Goal: Information Seeking & Learning: Understand process/instructions

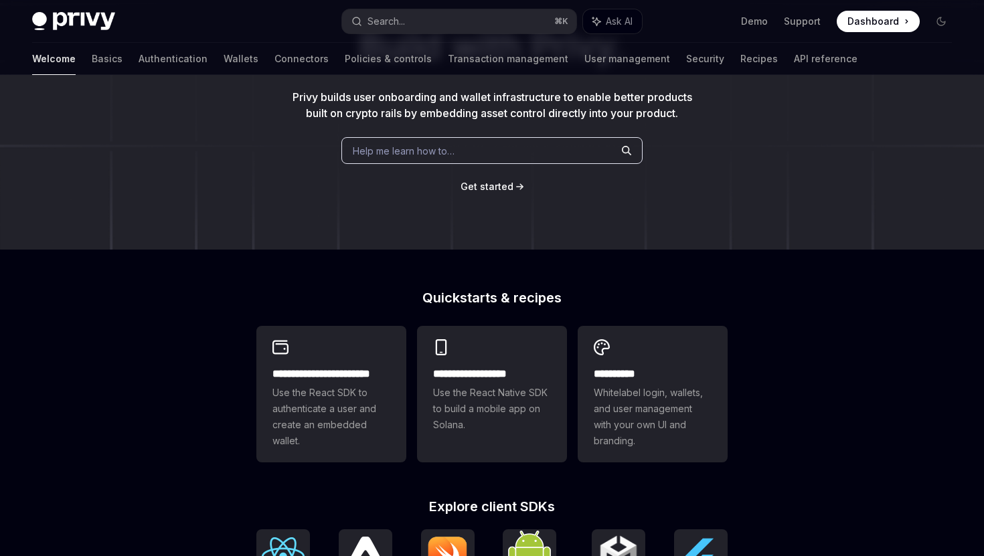
scroll to position [327, 0]
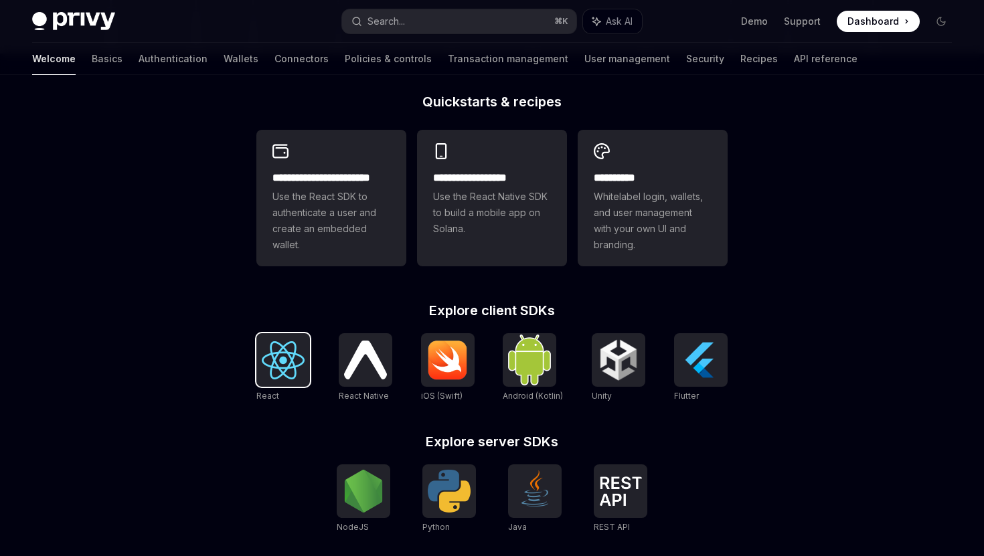
click at [272, 362] on img at bounding box center [283, 360] width 43 height 38
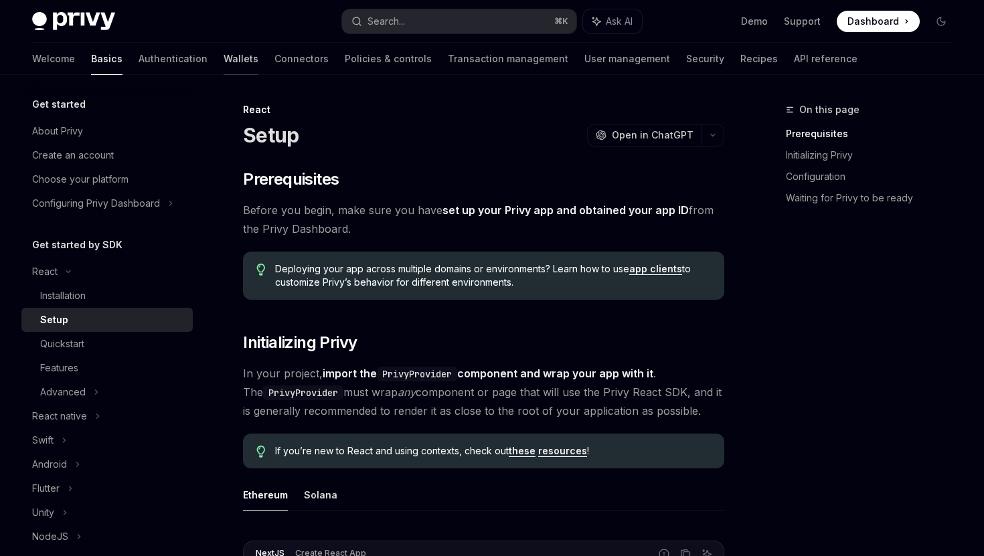
click at [224, 62] on link "Wallets" at bounding box center [241, 59] width 35 height 32
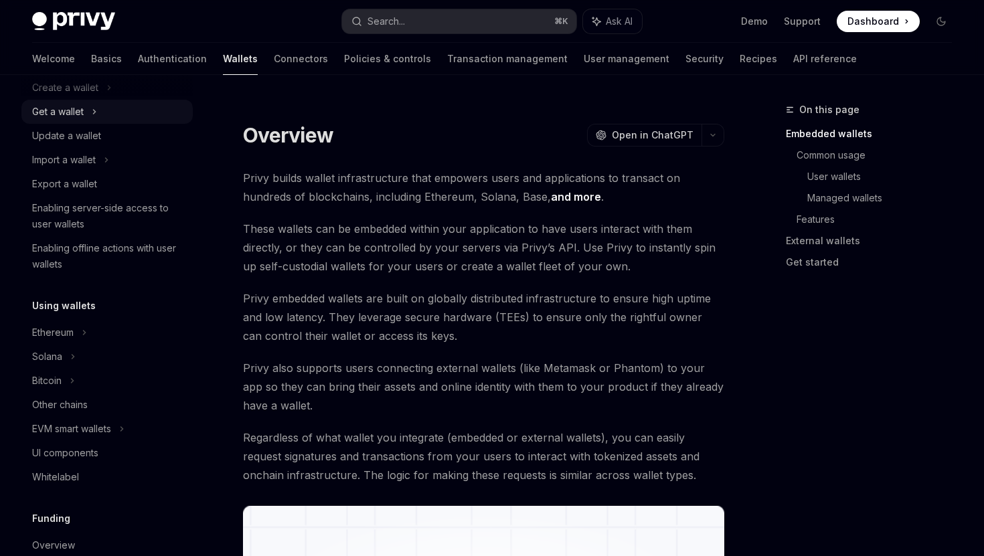
scroll to position [274, 0]
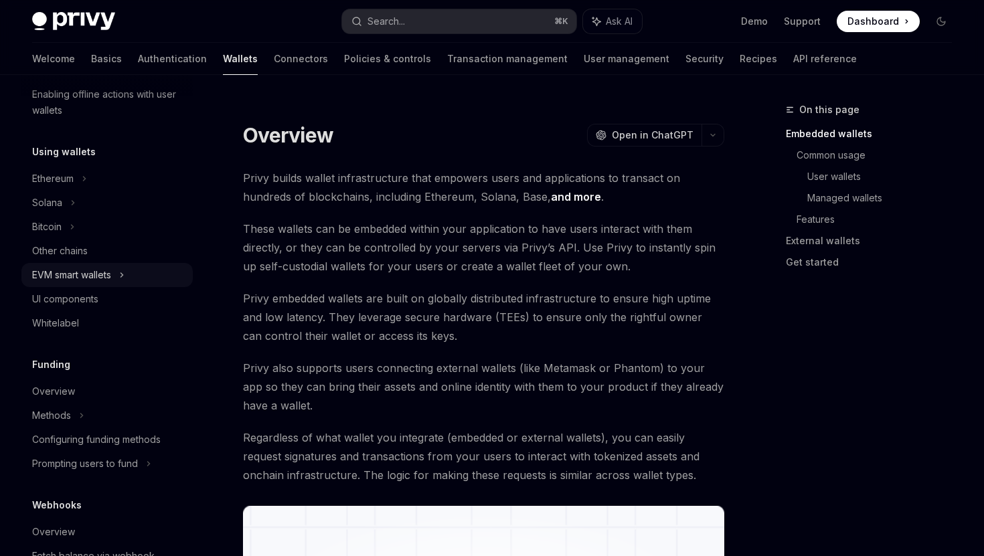
click at [62, 272] on div "EVM smart wallets" at bounding box center [71, 275] width 79 height 16
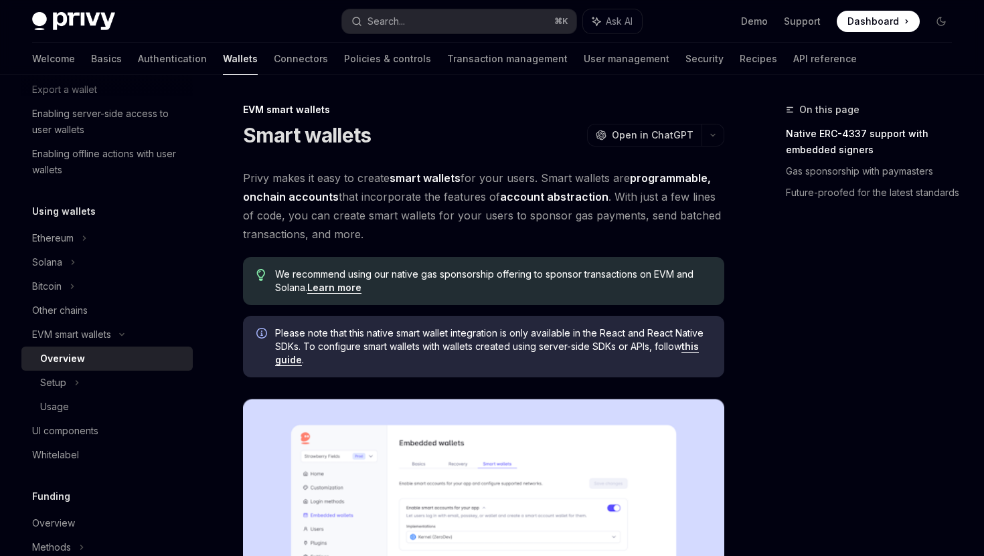
scroll to position [214, 0]
click at [129, 269] on div "Solana" at bounding box center [106, 263] width 171 height 24
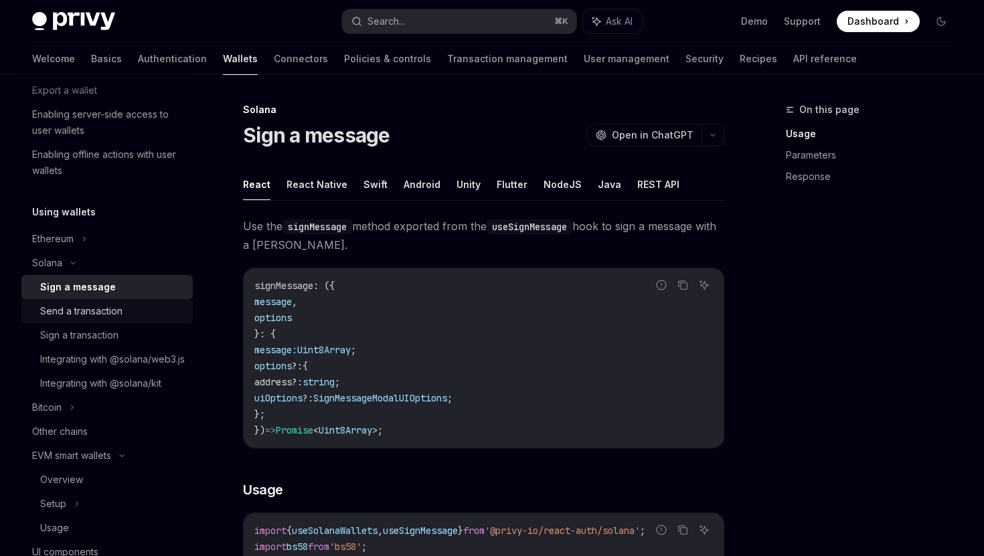
click at [114, 302] on link "Send a transaction" at bounding box center [106, 311] width 171 height 24
type textarea "*"
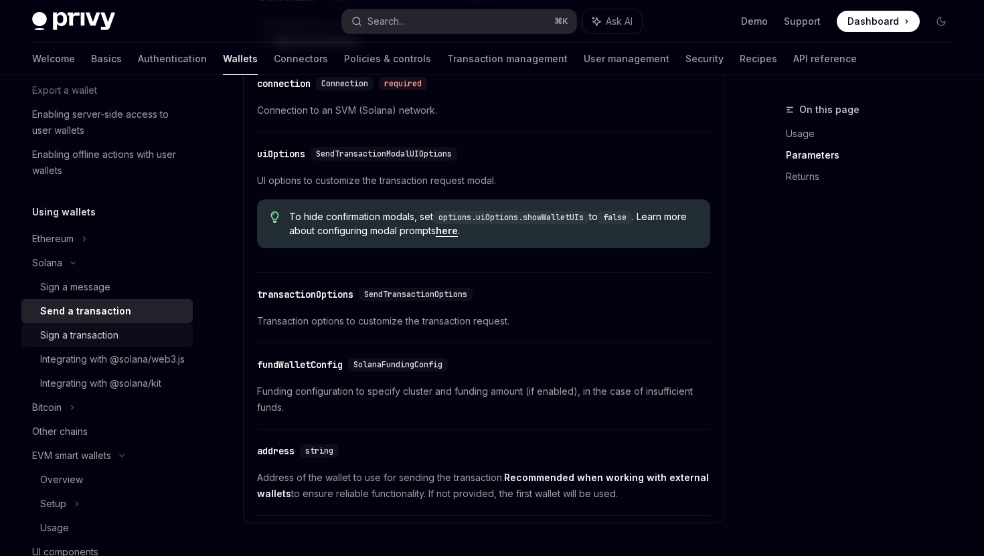
scroll to position [356, 0]
